Goal: Find contact information: Find contact information

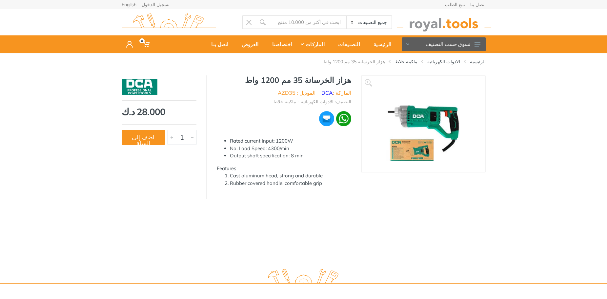
click at [448, 21] on img at bounding box center [443, 22] width 94 height 18
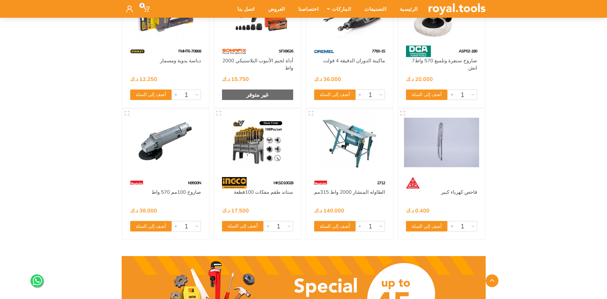
scroll to position [295, 0]
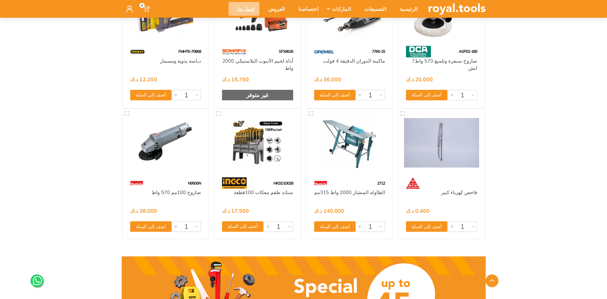
click at [259, 5] on div "اتصل بنا" at bounding box center [243, 9] width 30 height 14
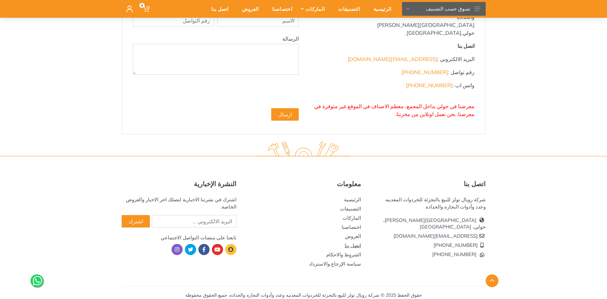
scroll to position [118, 0]
